Goal: Task Accomplishment & Management: Manage account settings

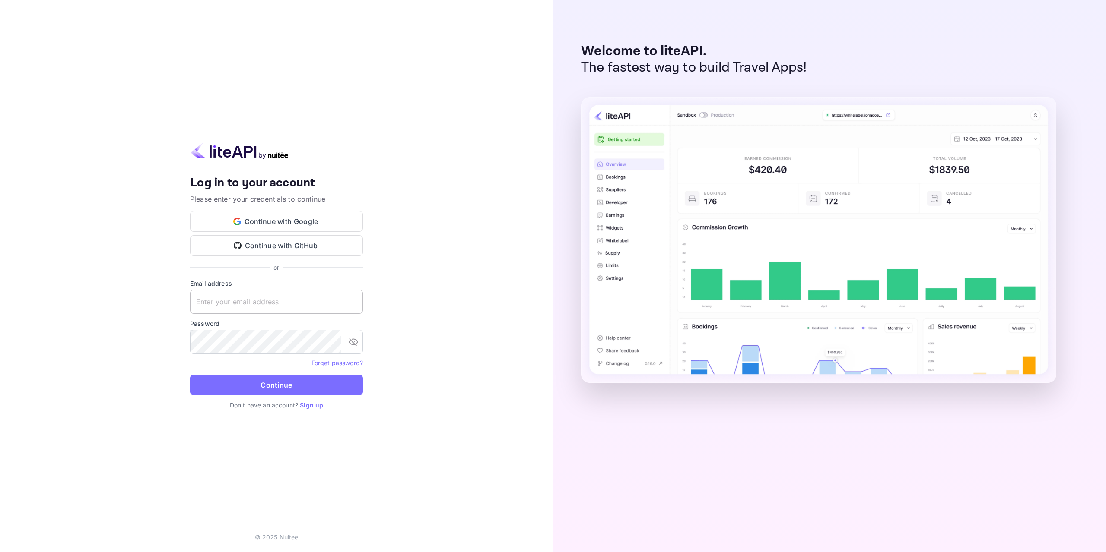
type input "[EMAIL_ADDRESS][DOMAIN_NAME]"
click at [275, 305] on input "[EMAIL_ADDRESS][DOMAIN_NAME]" at bounding box center [276, 302] width 173 height 24
click at [271, 390] on button "Continue" at bounding box center [276, 385] width 173 height 21
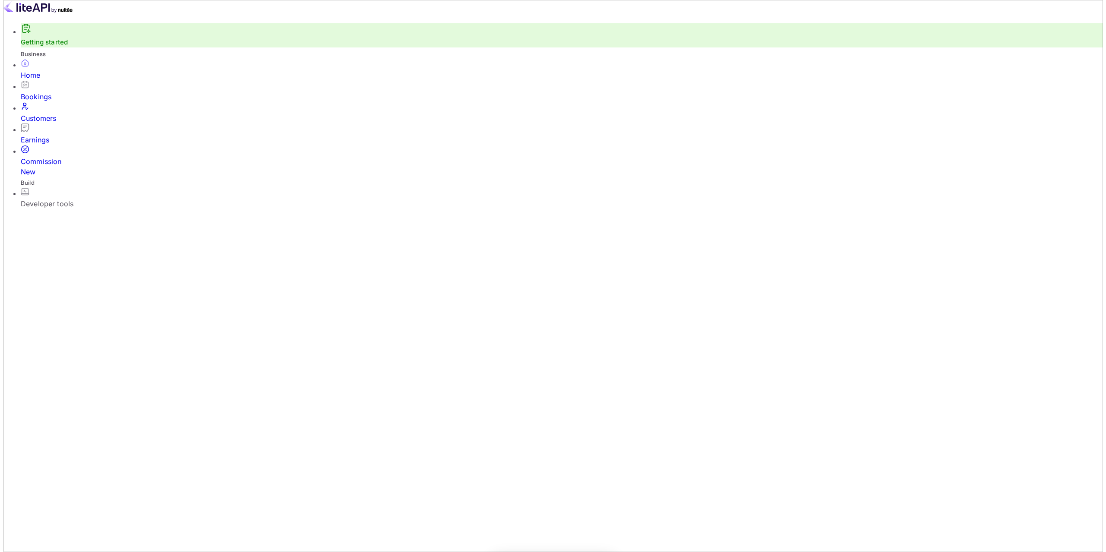
scroll to position [7, 7]
click at [75, 102] on div "Bookings" at bounding box center [558, 97] width 1082 height 10
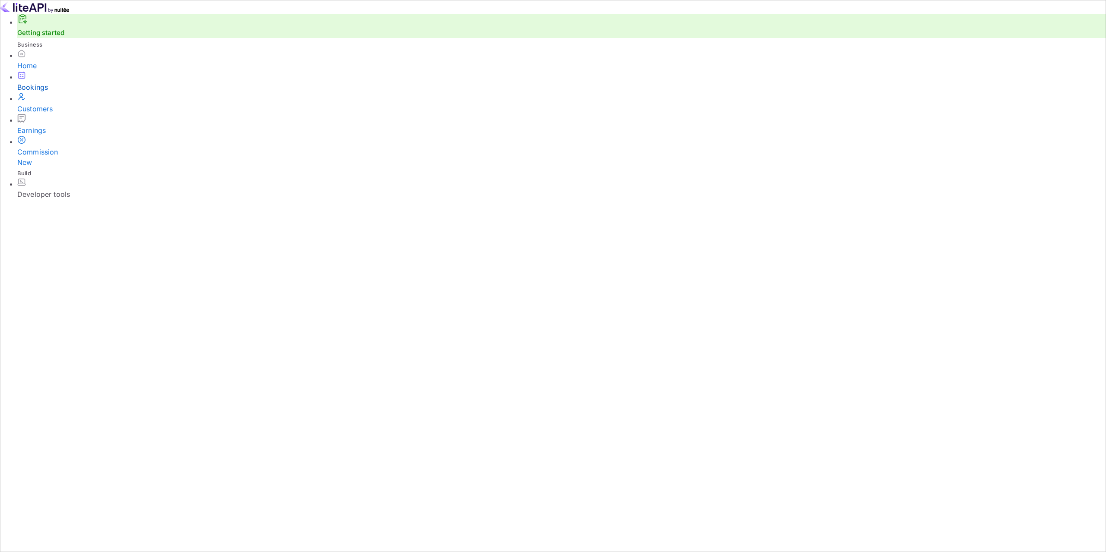
paste input "[PERSON_NAME]"
drag, startPoint x: 601, startPoint y: 295, endPoint x: 559, endPoint y: 296, distance: 42.3
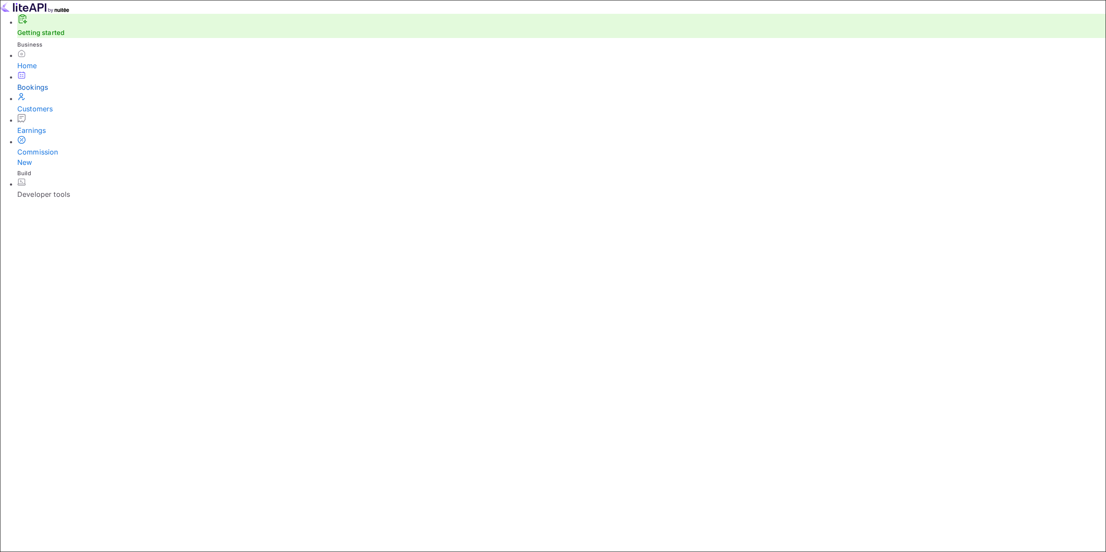
type input "[PERSON_NAME]"
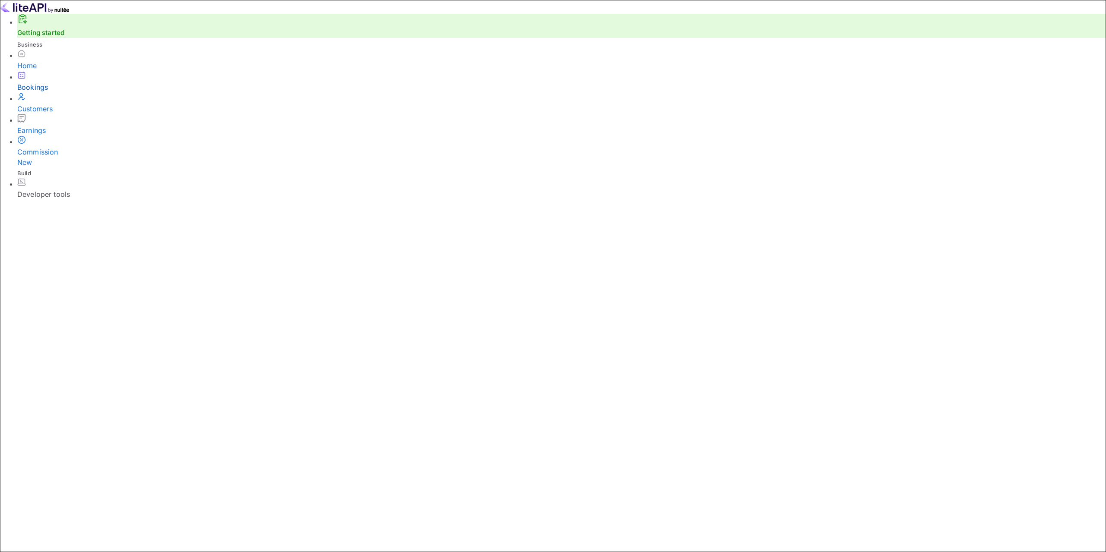
click at [323, 301] on icon "Next month" at bounding box center [317, 306] width 10 height 10
click at [346, 325] on button "4" at bounding box center [342, 330] width 10 height 11
type input "[DATE]"
